Goal: Information Seeking & Learning: Learn about a topic

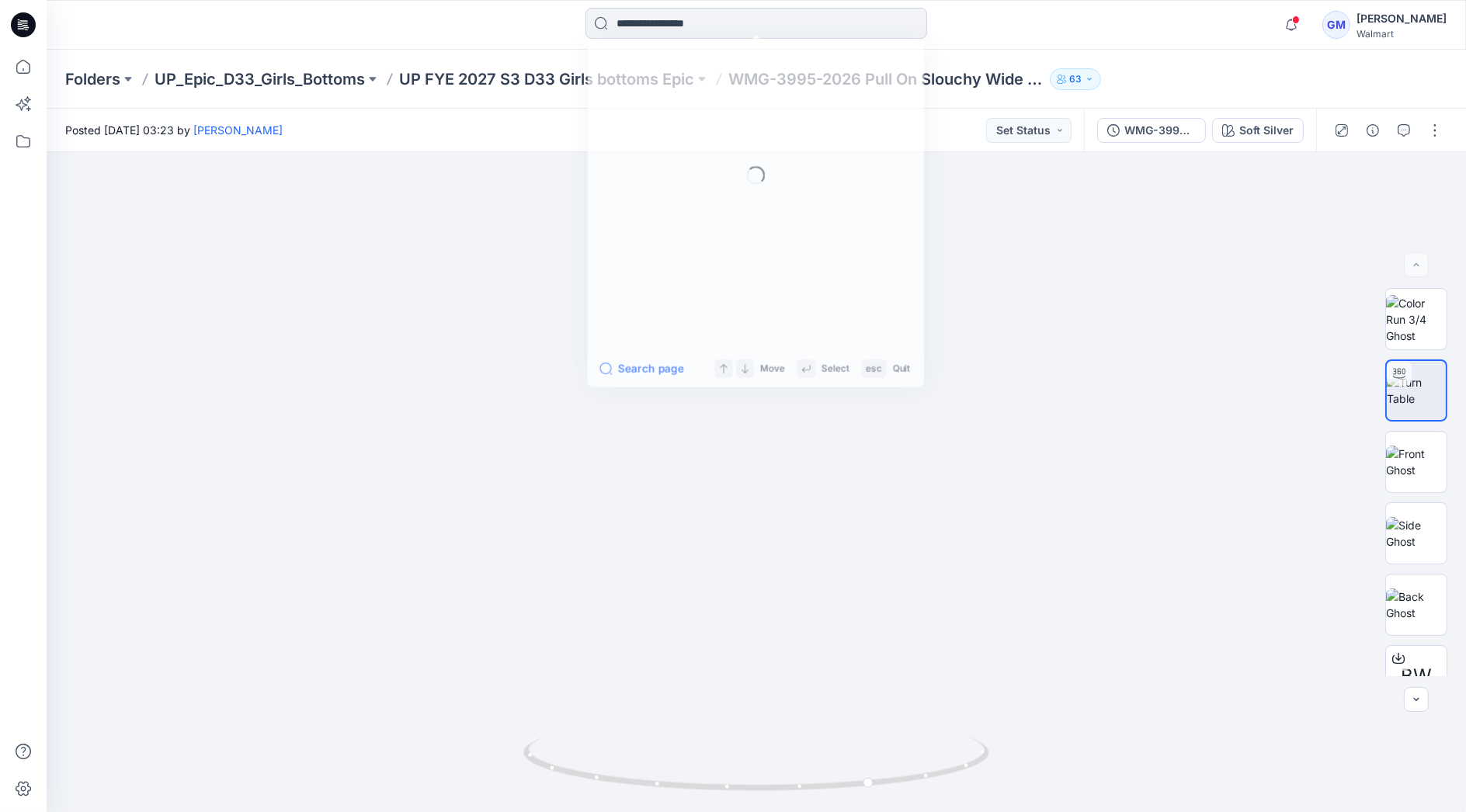
click at [776, 21] on input at bounding box center [757, 24] width 342 height 31
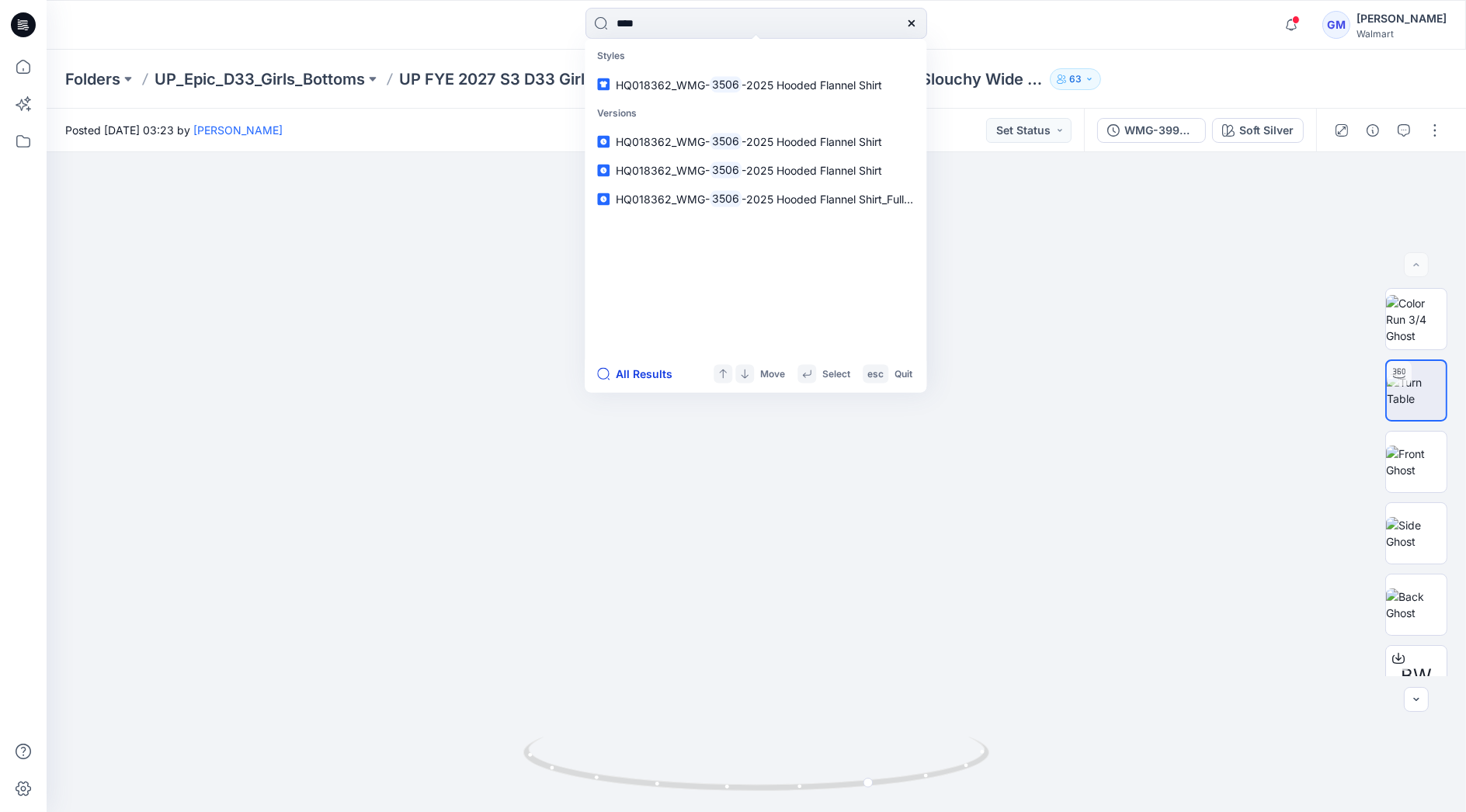
type input "****"
click at [631, 374] on button "All Results" at bounding box center [639, 373] width 85 height 19
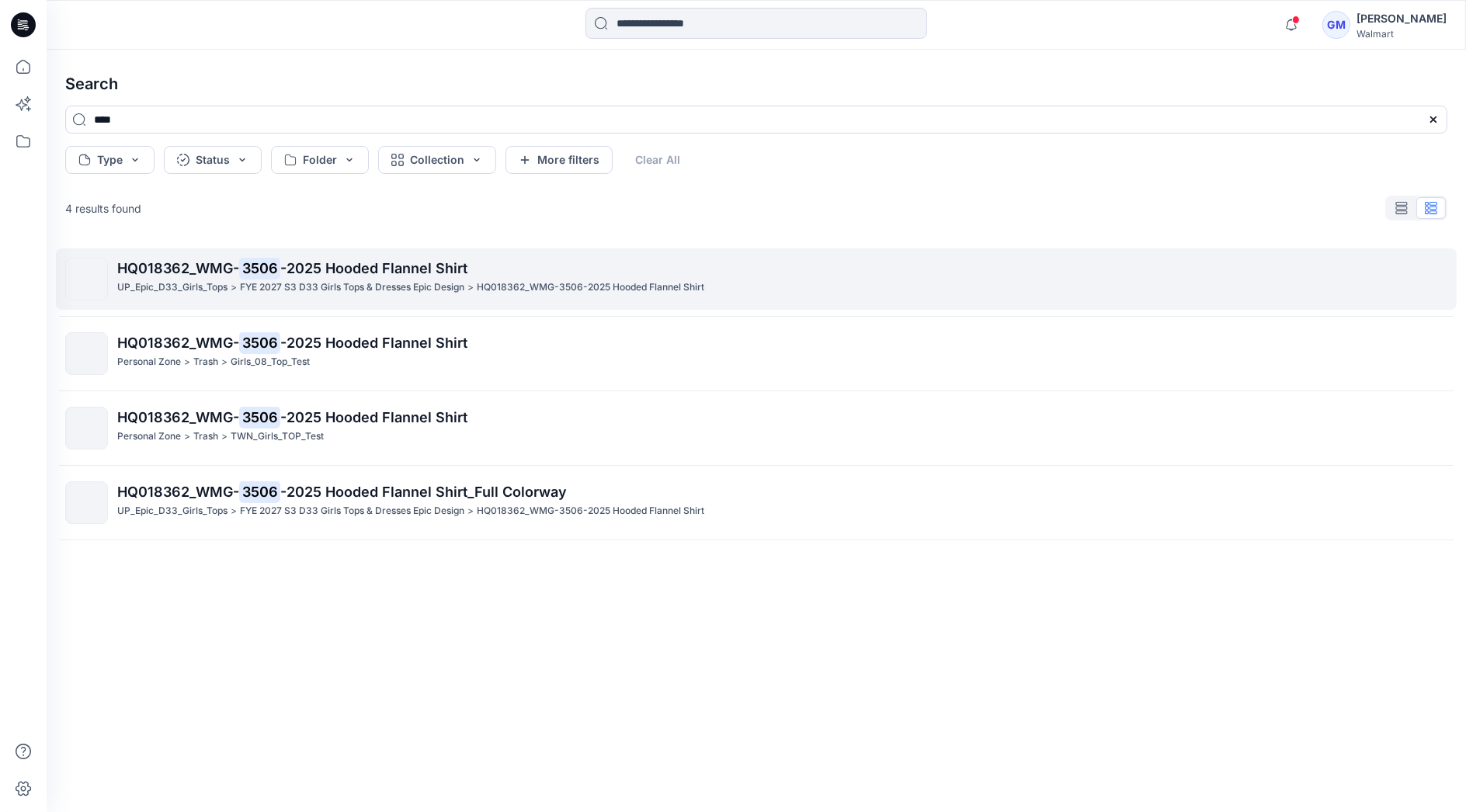
click at [366, 279] on p "FYE 2027 S3 D33 Girls Tops & Dresses Epic Design" at bounding box center [352, 287] width 224 height 17
